Goal: Complete application form: Complete application form

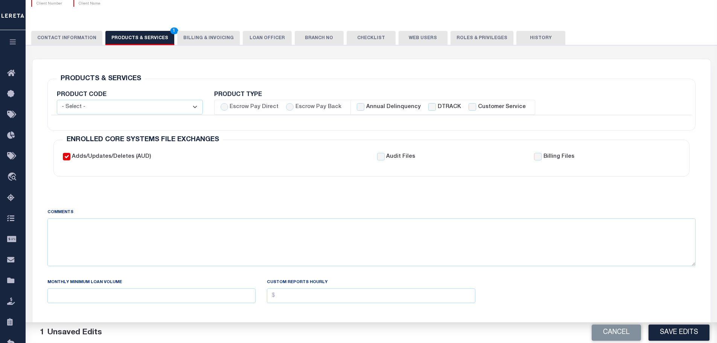
scroll to position [75, 0]
click at [195, 107] on select "- Select - Standard Tax (STX) Outsourcing (OS) Enhanced Tax (ETX) Tax Status Re…" at bounding box center [130, 107] width 146 height 15
click at [198, 110] on select "- Select - Standard Tax (STX) Outsourcing (OS) Enhanced Tax (ETX) Tax Status Re…" at bounding box center [130, 107] width 146 height 15
click at [200, 110] on select "- Select - Standard Tax (STX) Outsourcing (OS) Enhanced Tax (ETX) Tax Status Re…" at bounding box center [130, 107] width 146 height 15
select select "OS"
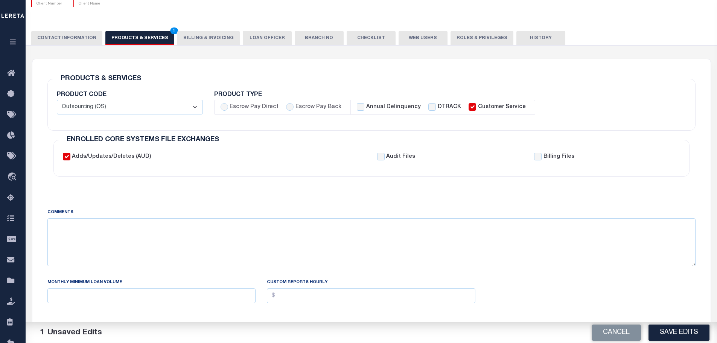
click at [57, 100] on select "- Select - Standard Tax (STX) Outsourcing (OS) Enhanced Tax (ETX) Tax Status Re…" at bounding box center [130, 107] width 146 height 15
checkbox input "true"
click at [197, 108] on select "- Select - Standard Tax (STX) Outsourcing (OS) Enhanced Tax (ETX) Tax Status Re…" at bounding box center [130, 107] width 146 height 15
click at [57, 100] on select "- Select - Standard Tax (STX) Outsourcing (OS) Enhanced Tax (ETX) Tax Status Re…" at bounding box center [130, 107] width 146 height 15
click at [197, 105] on select "- Select - Standard Tax (STX) Outsourcing (OS) Enhanced Tax (ETX) Tax Status Re…" at bounding box center [130, 107] width 146 height 15
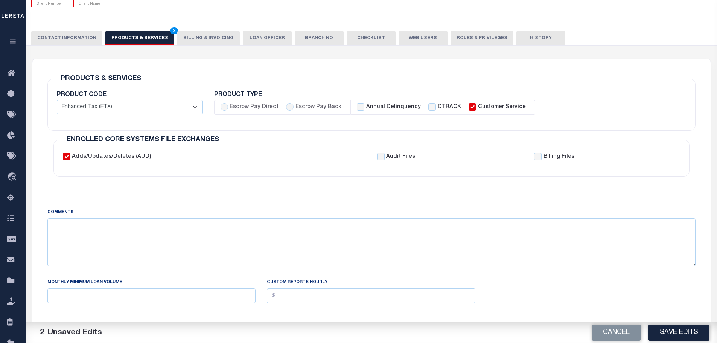
click at [57, 100] on select "- Select - Standard Tax (STX) Outsourcing (OS) Enhanced Tax (ETX) Tax Status Re…" at bounding box center [130, 107] width 146 height 15
click at [198, 107] on select "- Select - Standard Tax (STX) Outsourcing (OS) Enhanced Tax (ETX) Tax Status Re…" at bounding box center [130, 107] width 146 height 15
select select "TSR"
click at [57, 100] on select "- Select - Standard Tax (STX) Outsourcing (OS) Enhanced Tax (ETX) Tax Status Re…" at bounding box center [130, 107] width 146 height 15
checkbox input "false"
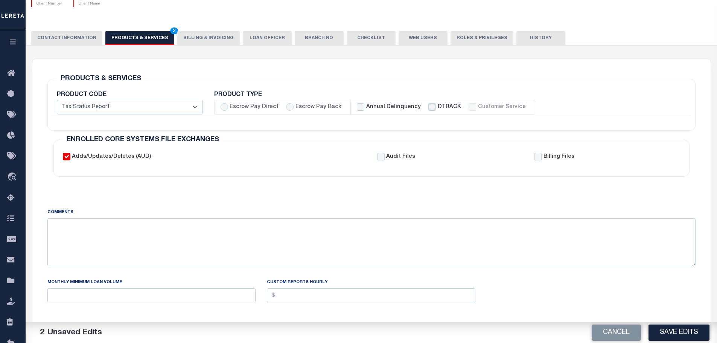
click at [196, 105] on select "- Select - Standard Tax (STX) Outsourcing (OS) Enhanced Tax (ETX) Tax Status Re…" at bounding box center [130, 107] width 146 height 15
click at [57, 100] on select "- Select - Standard Tax (STX) Outsourcing (OS) Enhanced Tax (ETX) Tax Status Re…" at bounding box center [130, 107] width 146 height 15
click at [197, 106] on select "- Select - Standard Tax (STX) Outsourcing (OS) Enhanced Tax (ETX) Tax Status Re…" at bounding box center [130, 107] width 146 height 15
click at [57, 100] on select "- Select - Standard Tax (STX) Outsourcing (OS) Enhanced Tax (ETX) Tax Status Re…" at bounding box center [130, 107] width 146 height 15
click at [197, 107] on select "- Select - Standard Tax (STX) Outsourcing (OS) Enhanced Tax (ETX) Tax Status Re…" at bounding box center [130, 107] width 146 height 15
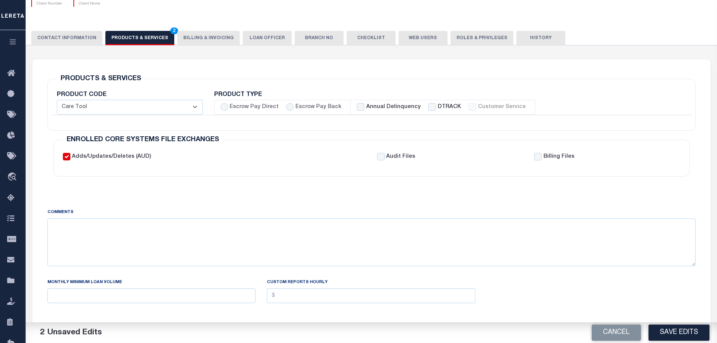
select select "STX"
click at [57, 100] on select "- Select - Standard Tax (STX) Outsourcing (OS) Enhanced Tax (ETX) Tax Status Re…" at bounding box center [130, 107] width 146 height 15
click at [195, 106] on select "- Select - Standard Tax (STX) Outsourcing (OS) Enhanced Tax (ETX) Tax Status Re…" at bounding box center [130, 107] width 146 height 15
click at [469, 105] on input "Customer Service" at bounding box center [473, 107] width 8 height 8
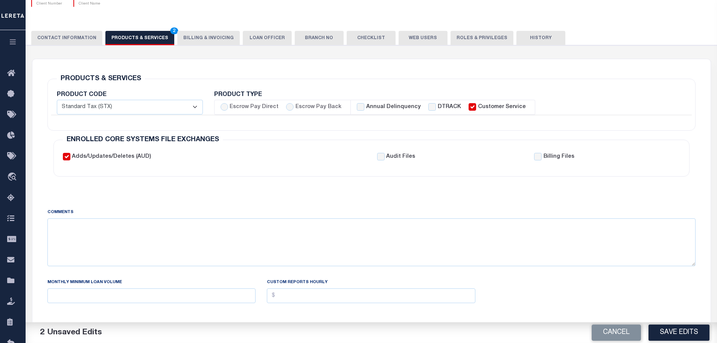
checkbox input "false"
click at [197, 109] on select "- Select - Standard Tax (STX) Outsourcing (OS) Enhanced Tax (ETX) Tax Status Re…" at bounding box center [130, 107] width 146 height 15
click at [328, 186] on div "PRODUCTS & SERVICES Changes to Product and Services will be applied to the loan…" at bounding box center [371, 132] width 661 height 110
click at [67, 157] on input "Adds/Updates/Deletes (AUD)" at bounding box center [67, 157] width 8 height 8
checkbox input "false"
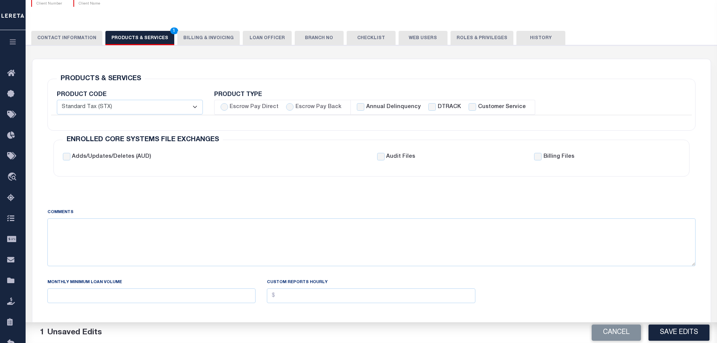
click at [196, 110] on select "- Select - Standard Tax (STX) Outsourcing (OS) Enhanced Tax (ETX) Tax Status Re…" at bounding box center [130, 107] width 146 height 15
select select "OS"
click at [57, 100] on select "- Select - Standard Tax (STX) Outsourcing (OS) Enhanced Tax (ETX) Tax Status Re…" at bounding box center [130, 107] width 146 height 15
click at [464, 102] on li "Annual Delinquency DTRACK Customer Service" at bounding box center [443, 107] width 184 height 15
click at [469, 105] on input "Customer Service" at bounding box center [473, 107] width 8 height 8
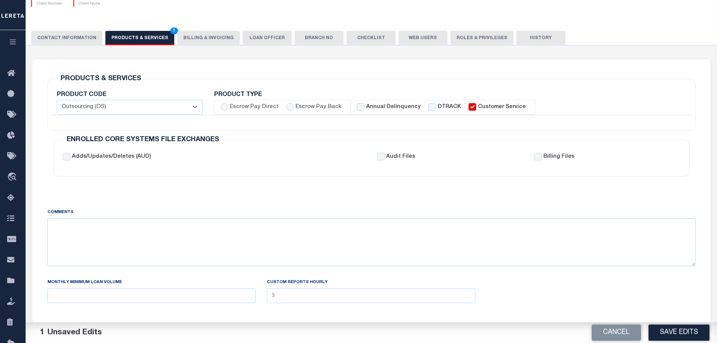
checkbox input "false"
click at [194, 105] on select "- Select - Standard Tax (STX) Outsourcing (OS) Enhanced Tax (ETX) Tax Status Re…" at bounding box center [130, 107] width 146 height 15
click at [57, 100] on select "- Select - Standard Tax (STX) Outsourcing (OS) Enhanced Tax (ETX) Tax Status Re…" at bounding box center [130, 107] width 146 height 15
click at [193, 109] on select "- Select - Standard Tax (STX) Outsourcing (OS) Enhanced Tax (ETX) Tax Status Re…" at bounding box center [130, 107] width 146 height 15
click at [195, 101] on select "- Select - Standard Tax (STX) Outsourcing (OS) Enhanced Tax (ETX) Tax Status Re…" at bounding box center [130, 107] width 146 height 15
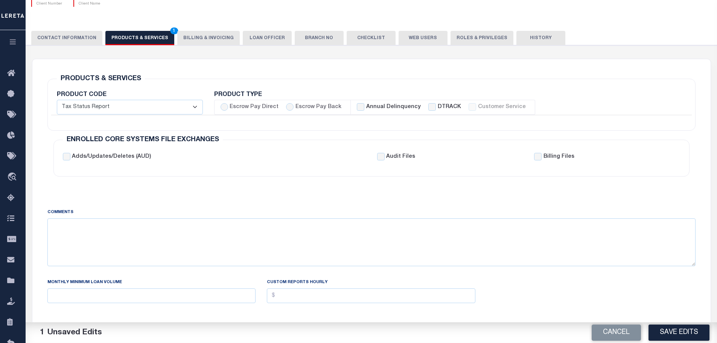
select select "STX"
click at [57, 100] on select "- Select - Standard Tax (STX) Outsourcing (OS) Enhanced Tax (ETX) Tax Status Re…" at bounding box center [130, 107] width 146 height 15
click at [200, 104] on select "- Select - Standard Tax (STX) Outsourcing (OS) Enhanced Tax (ETX) Tax Status Re…" at bounding box center [130, 107] width 146 height 15
click at [469, 105] on input "Customer Service" at bounding box center [473, 107] width 8 height 8
checkbox input "false"
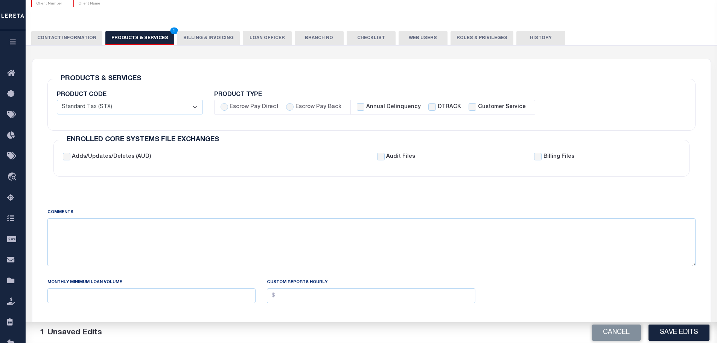
click at [197, 109] on select "- Select - Standard Tax (STX) Outsourcing (OS) Enhanced Tax (ETX) Tax Status Re…" at bounding box center [130, 107] width 146 height 15
select select "OS"
click at [57, 100] on select "- Select - Standard Tax (STX) Outsourcing (OS) Enhanced Tax (ETX) Tax Status Re…" at bounding box center [130, 107] width 146 height 15
click at [469, 110] on input "Customer Service" at bounding box center [473, 107] width 8 height 8
checkbox input "false"
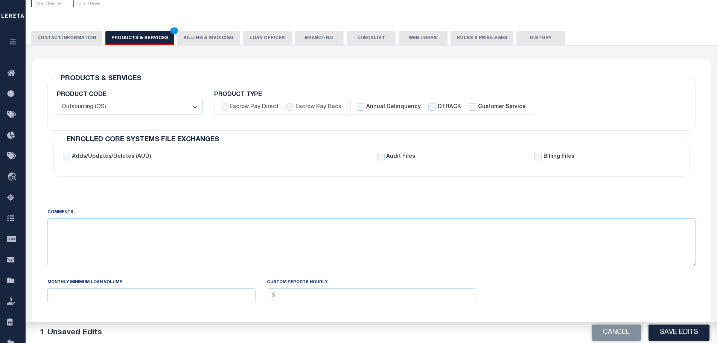
click at [197, 105] on select "- Select - Standard Tax (STX) Outsourcing (OS) Enhanced Tax (ETX) Tax Status Re…" at bounding box center [130, 107] width 146 height 15
select select "ETX"
click at [57, 100] on select "- Select - Standard Tax (STX) Outsourcing (OS) Enhanced Tax (ETX) Tax Status Re…" at bounding box center [130, 107] width 146 height 15
click at [469, 104] on input "Customer Service" at bounding box center [473, 107] width 8 height 8
checkbox input "false"
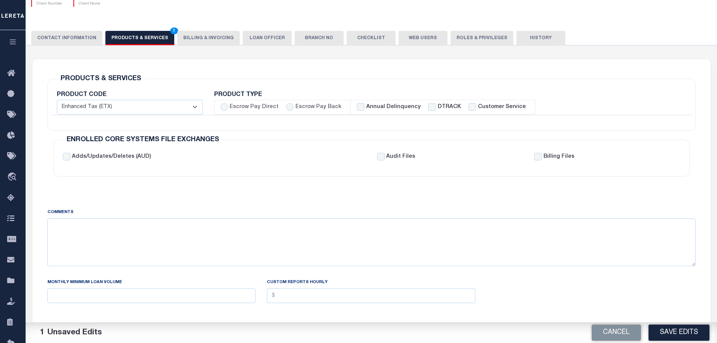
click at [197, 109] on select "- Select - Standard Tax (STX) Outsourcing (OS) Enhanced Tax (ETX) Tax Status Re…" at bounding box center [130, 107] width 146 height 15
click at [57, 100] on select "- Select - Standard Tax (STX) Outsourcing (OS) Enhanced Tax (ETX) Tax Status Re…" at bounding box center [130, 107] width 146 height 15
click at [194, 105] on select "- Select - Standard Tax (STX) Outsourcing (OS) Enhanced Tax (ETX) Tax Status Re…" at bounding box center [130, 107] width 146 height 15
click at [57, 100] on select "- Select - Standard Tax (STX) Outsourcing (OS) Enhanced Tax (ETX) Tax Status Re…" at bounding box center [130, 107] width 146 height 15
click at [195, 107] on select "- Select - Standard Tax (STX) Outsourcing (OS) Enhanced Tax (ETX) Tax Status Re…" at bounding box center [130, 107] width 146 height 15
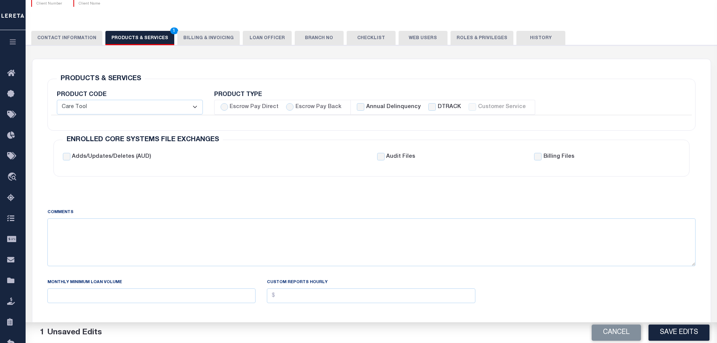
click at [57, 100] on select "- Select - Standard Tax (STX) Outsourcing (OS) Enhanced Tax (ETX) Tax Status Re…" at bounding box center [130, 107] width 146 height 15
click at [195, 107] on select "- Select - Standard Tax (STX) Outsourcing (OS) Enhanced Tax (ETX) Tax Status Re…" at bounding box center [130, 107] width 146 height 15
select select "STX"
click at [57, 100] on select "- Select - Standard Tax (STX) Outsourcing (OS) Enhanced Tax (ETX) Tax Status Re…" at bounding box center [130, 107] width 146 height 15
checkbox input "true"
